Goal: Use online tool/utility: Utilize a website feature to perform a specific function

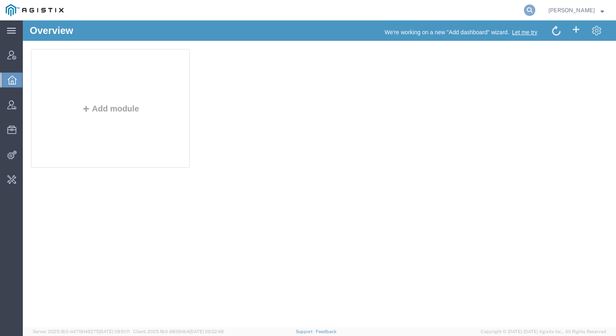
click at [533, 10] on icon at bounding box center [529, 9] width 11 height 11
click at [480, 10] on input "search" at bounding box center [400, 10] width 248 height 20
type input "quicksight"
click at [389, 9] on input "quicksight" at bounding box center [400, 10] width 248 height 20
click at [534, 7] on icon at bounding box center [529, 9] width 11 height 11
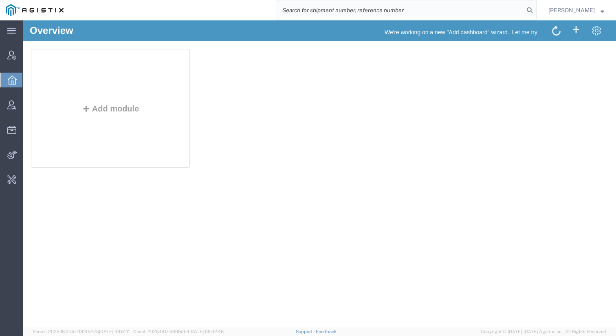
click at [484, 9] on input "search" at bounding box center [400, 10] width 248 height 20
type input "quicksight"
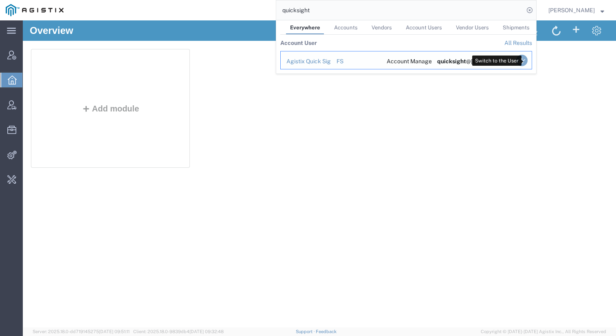
click at [526, 60] on icon "Search Results" at bounding box center [522, 60] width 11 height 11
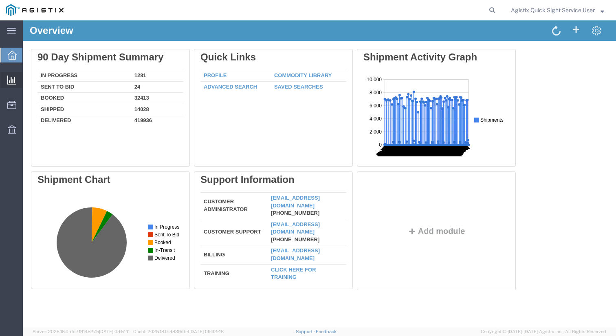
click at [0, 0] on span "Analyses" at bounding box center [0, 0] width 0 height 0
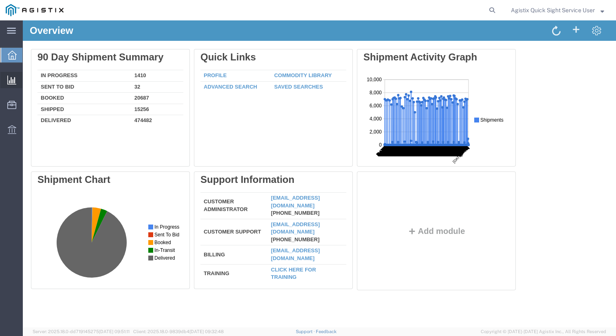
click at [0, 0] on span "Analyses" at bounding box center [0, 0] width 0 height 0
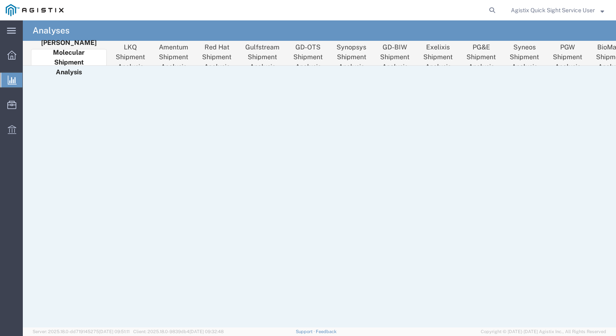
click at [0, 0] on span "New Analysis" at bounding box center [0, 0] width 0 height 0
